Goal: Task Accomplishment & Management: Complete application form

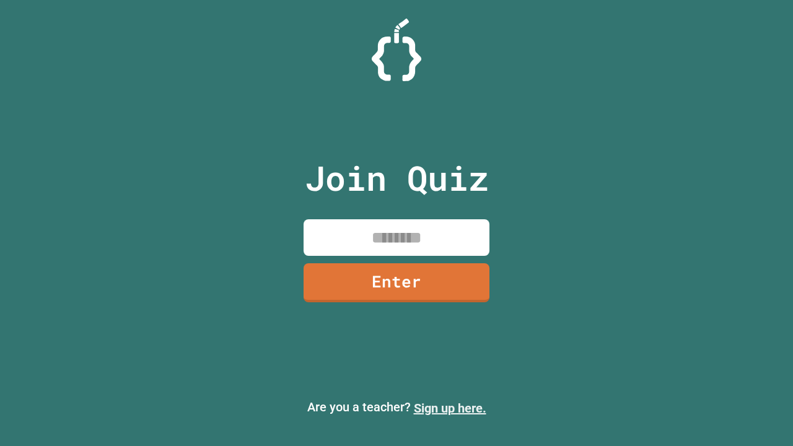
click at [450, 408] on link "Sign up here." at bounding box center [450, 408] width 73 height 15
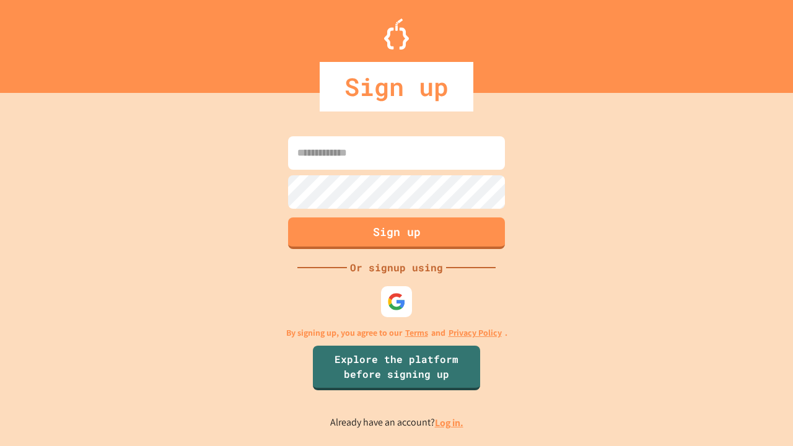
click at [450, 423] on link "Log in." at bounding box center [449, 422] width 29 height 13
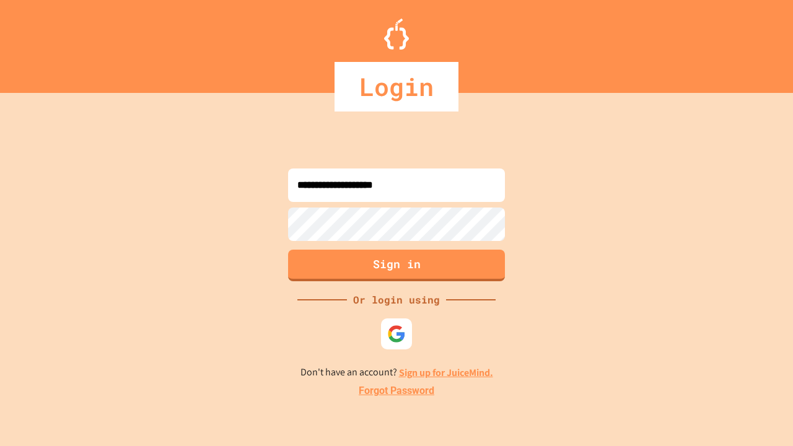
type input "**********"
